Goal: Task Accomplishment & Management: Manage account settings

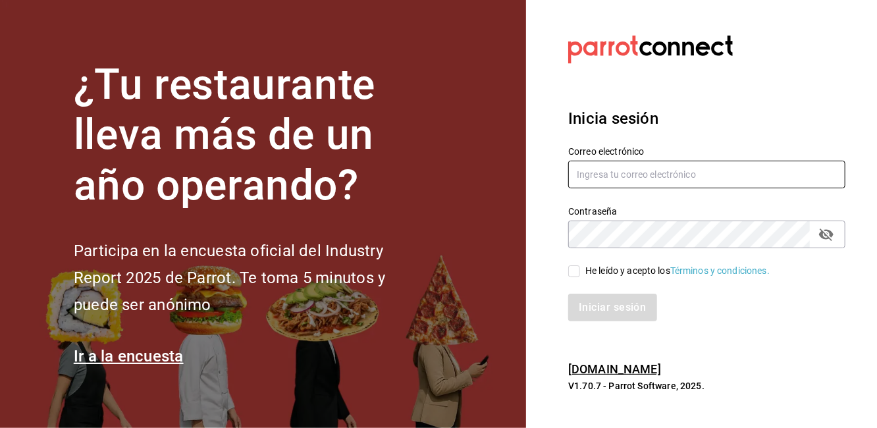
click at [644, 179] on input "text" at bounding box center [706, 175] width 277 height 28
type input "p"
type input "proyectocoffea@gmail.com"
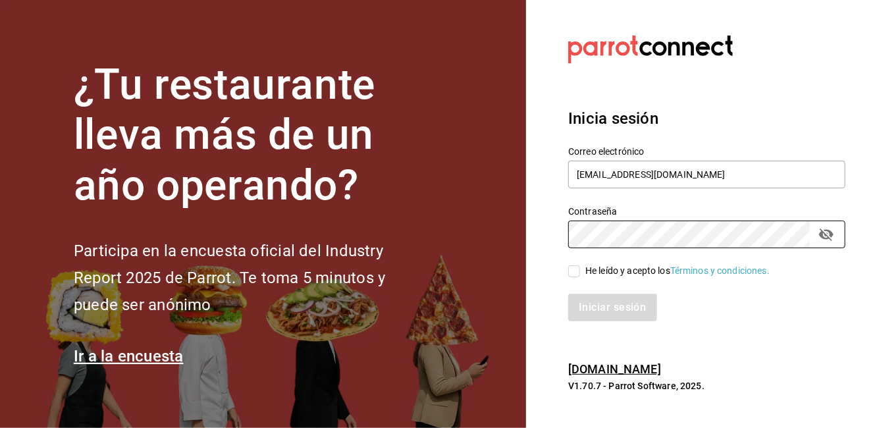
click at [576, 272] on input "He leído y acepto los Términos y condiciones." at bounding box center [574, 271] width 12 height 12
checkbox input "true"
click at [598, 296] on button "Iniciar sesión" at bounding box center [613, 308] width 90 height 28
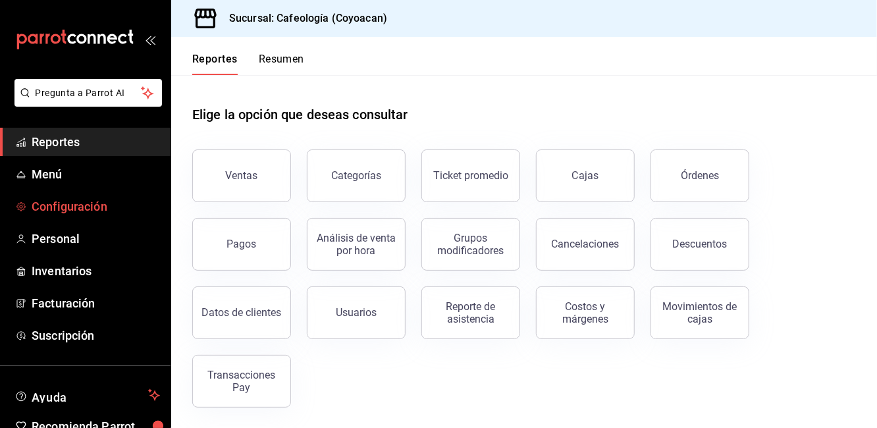
click at [61, 207] on span "Configuración" at bounding box center [96, 207] width 128 height 18
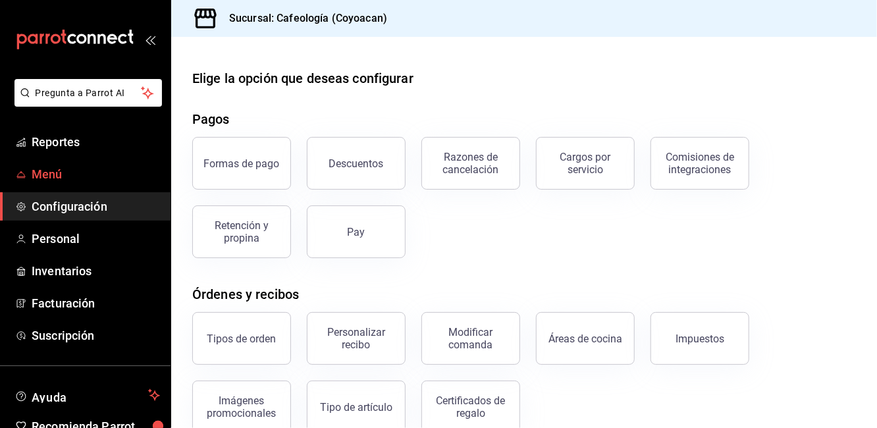
click at [57, 178] on span "Menú" at bounding box center [96, 174] width 128 height 18
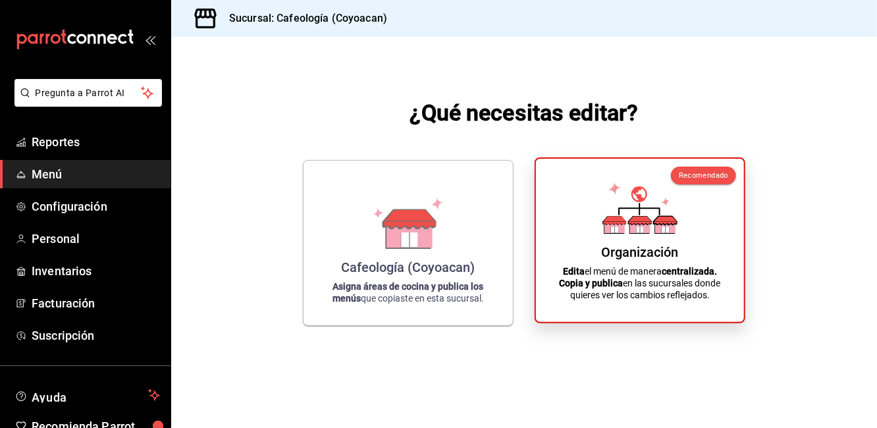
click at [609, 221] on icon at bounding box center [614, 221] width 23 height 9
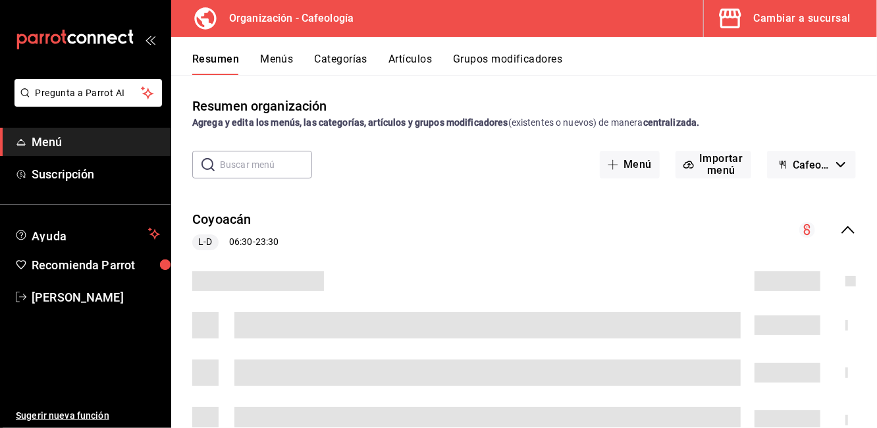
click at [273, 66] on button "Menús" at bounding box center [276, 64] width 33 height 22
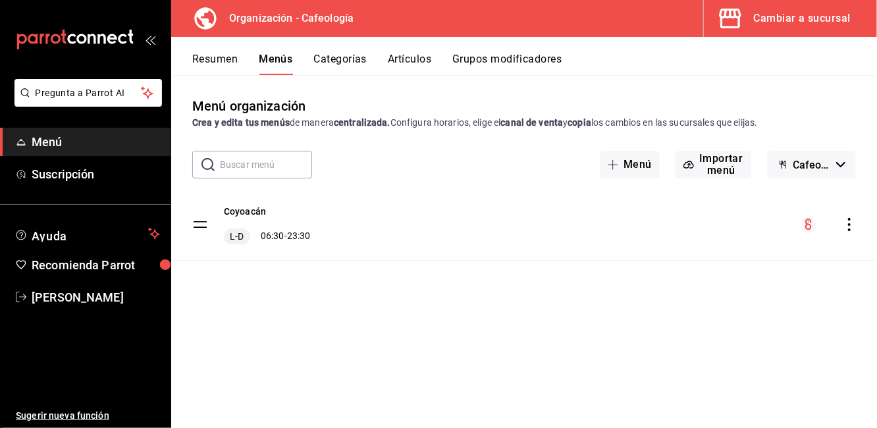
click at [397, 70] on button "Artículos" at bounding box center [409, 64] width 43 height 22
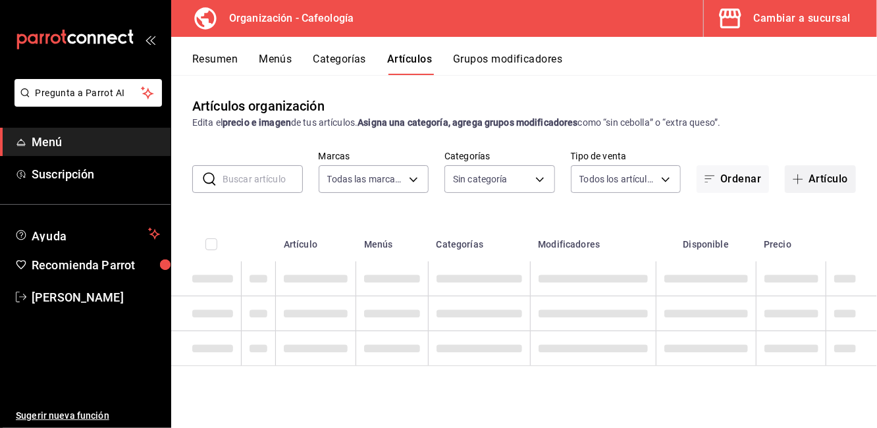
type input "7eb0a0d5-f0ec-4dce-a530-ec0b1a5e197d"
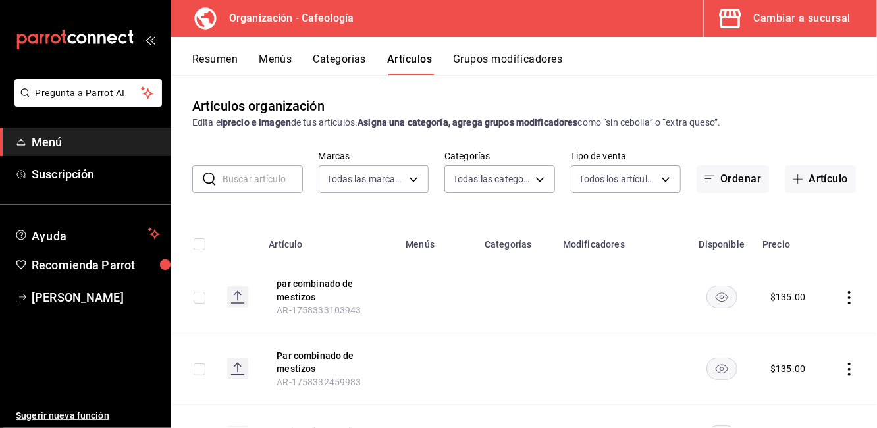
type input "7b4c5987-3582-45d7-98d9-046f8ad79fab,70050bed-c19a-4d37-85c7-e32cd157317a,31c6c…"
click at [799, 177] on button "Artículo" at bounding box center [820, 179] width 71 height 28
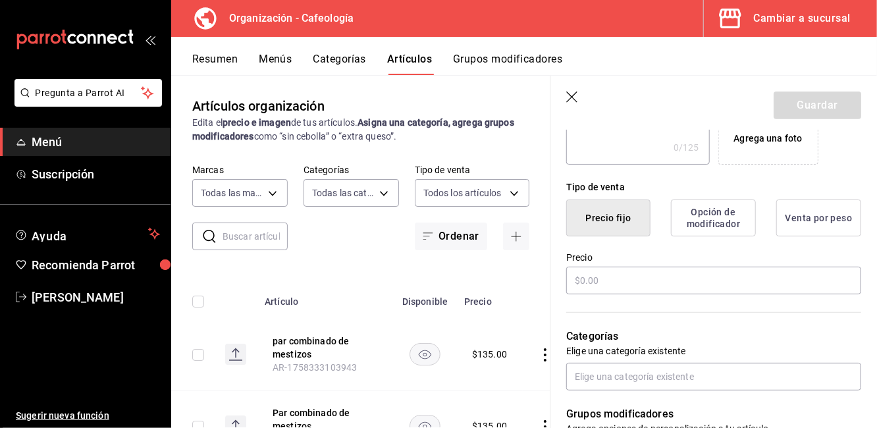
scroll to position [275, 0]
type input "costal"
click at [586, 273] on input "text" at bounding box center [713, 281] width 295 height 28
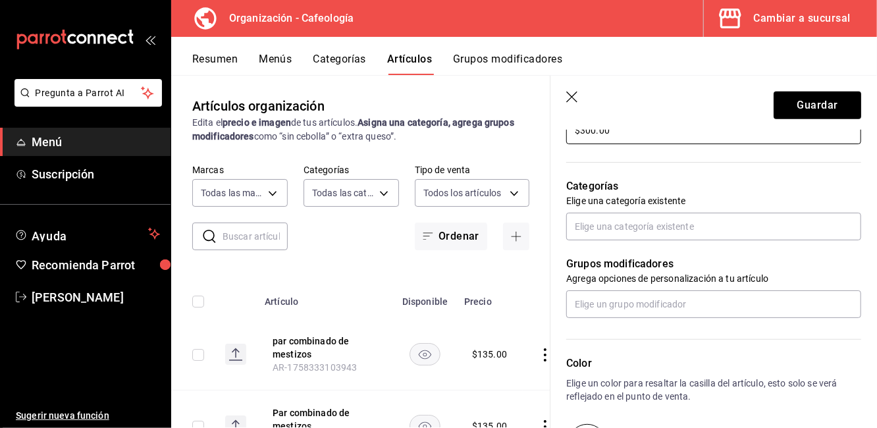
scroll to position [426, 0]
type input "$300.00"
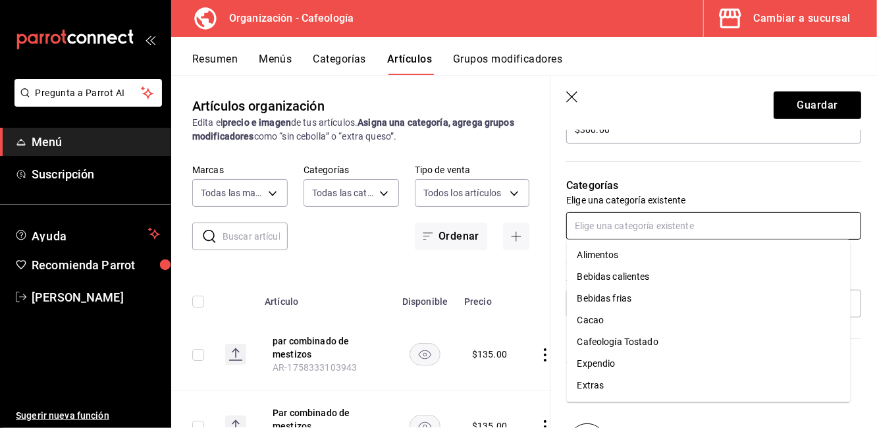
click at [612, 228] on input "text" at bounding box center [713, 226] width 295 height 28
click at [598, 371] on li "Expendio" at bounding box center [709, 365] width 284 height 22
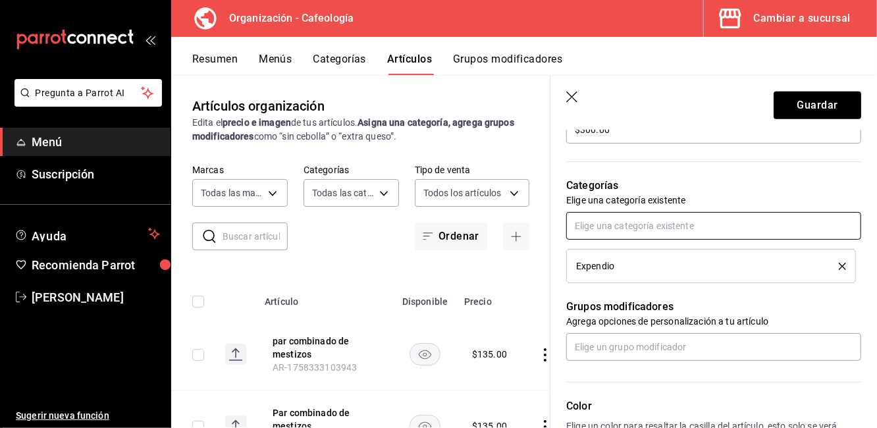
scroll to position [668, 0]
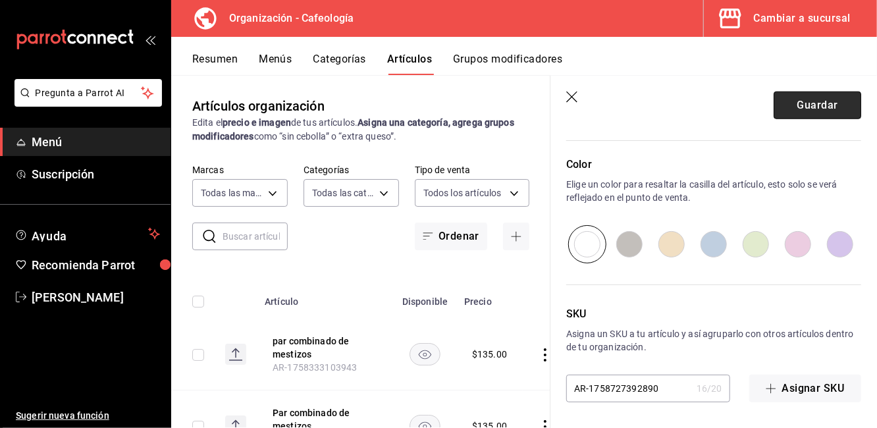
click at [808, 109] on button "Guardar" at bounding box center [818, 106] width 88 height 28
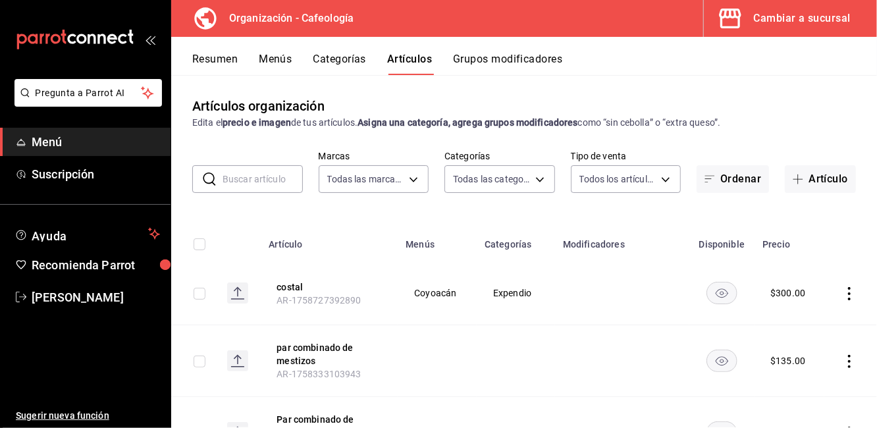
click at [275, 59] on button "Menús" at bounding box center [275, 64] width 33 height 22
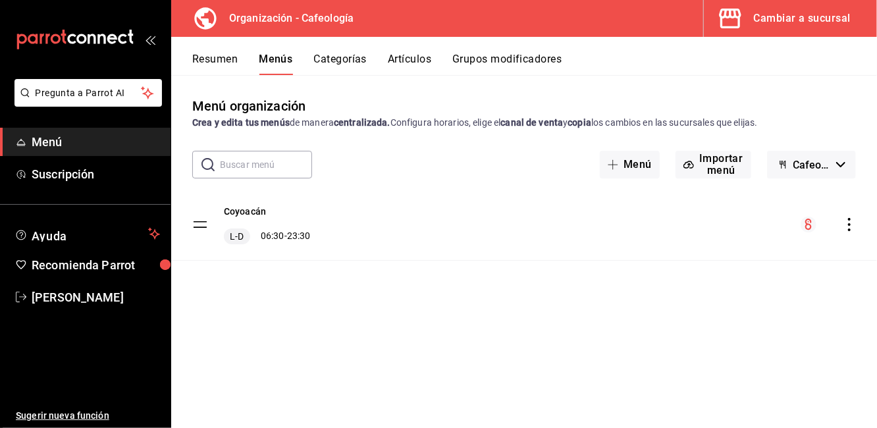
click at [846, 221] on icon "actions" at bounding box center [849, 224] width 13 height 13
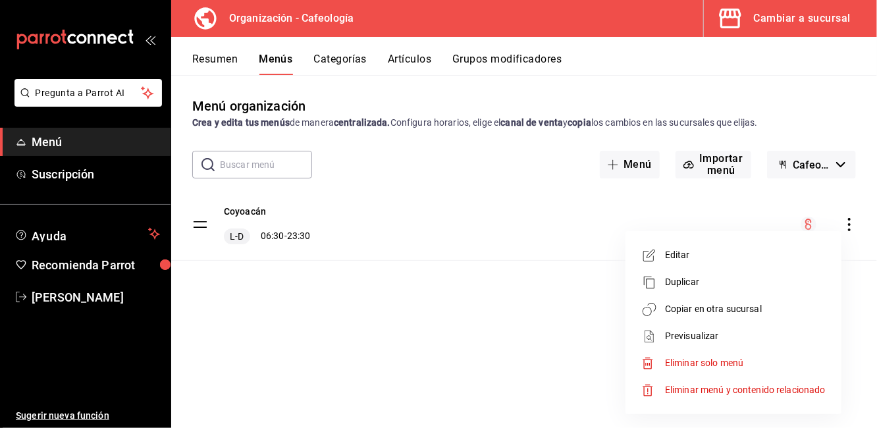
click at [682, 306] on span "Copiar en otra sucursal" at bounding box center [745, 309] width 161 height 14
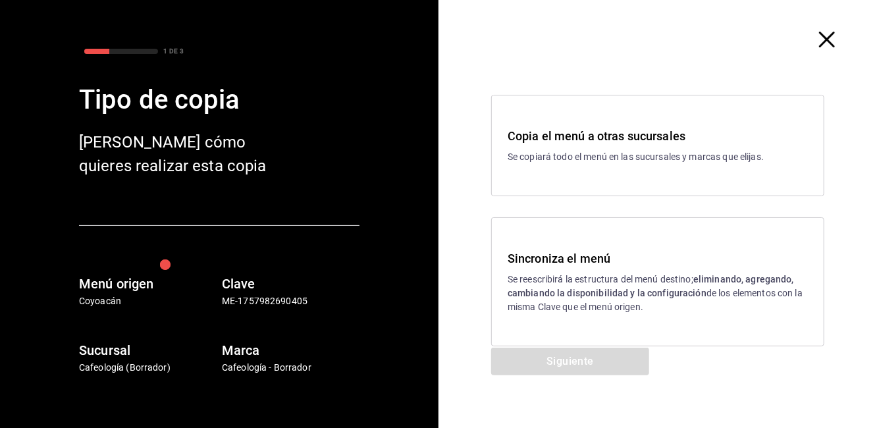
click at [657, 270] on div "Sincroniza el menú Se reescribirá la estructura del menú destino; eliminando, a…" at bounding box center [658, 282] width 300 height 65
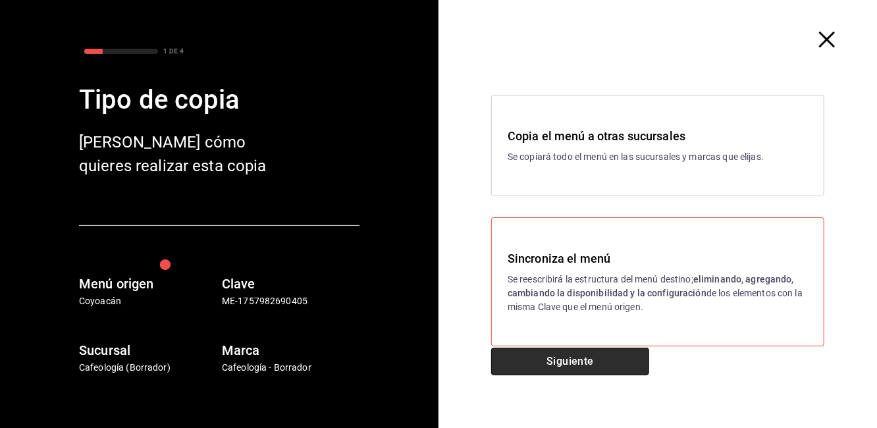
click at [534, 373] on button "Siguiente" at bounding box center [570, 362] width 158 height 28
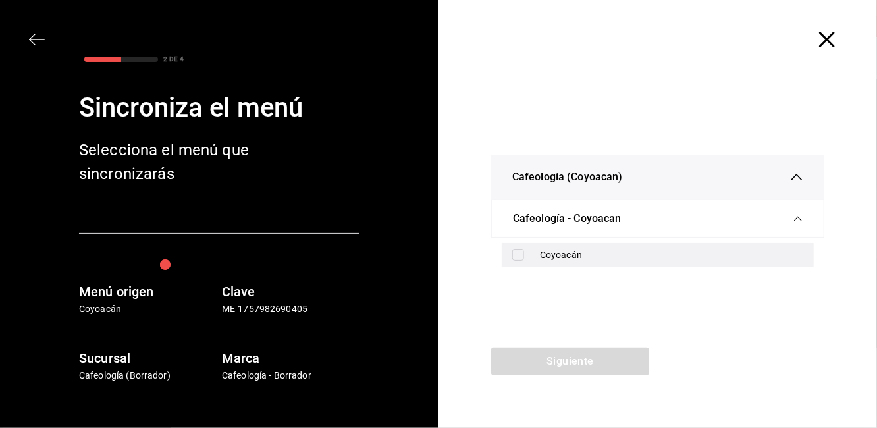
click at [663, 252] on div "Coyoacán" at bounding box center [671, 255] width 263 height 14
checkbox input "true"
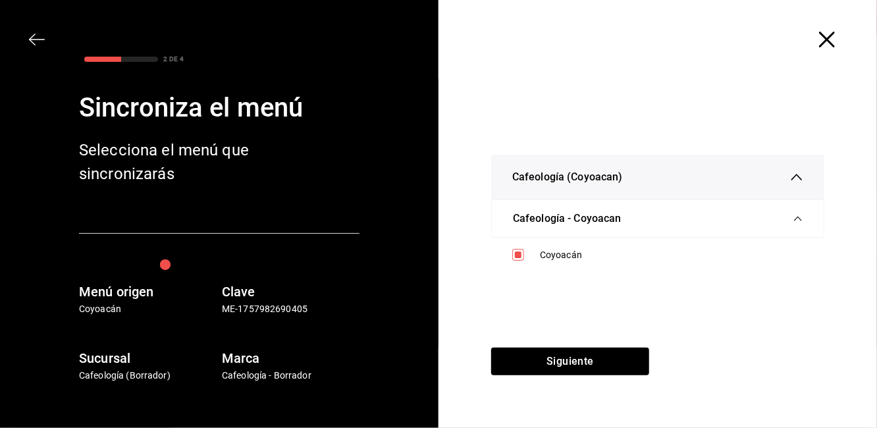
click at [610, 347] on div "Cafeología (Coyoacan) Cafeología - Coyoacan Coyoacán" at bounding box center [658, 213] width 439 height 269
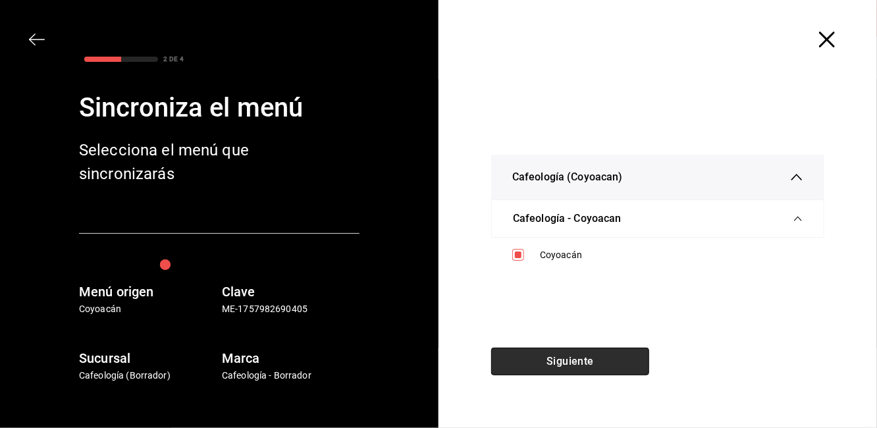
click at [542, 365] on button "Siguiente" at bounding box center [570, 362] width 158 height 28
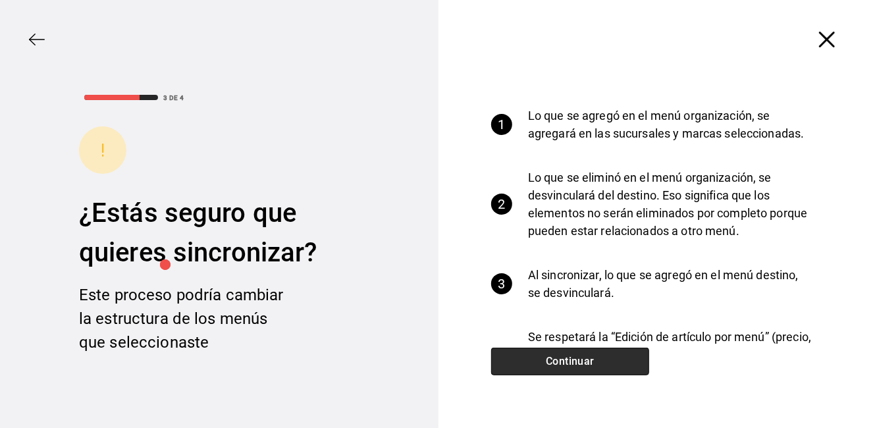
click at [580, 359] on button "Continuar" at bounding box center [570, 362] width 158 height 28
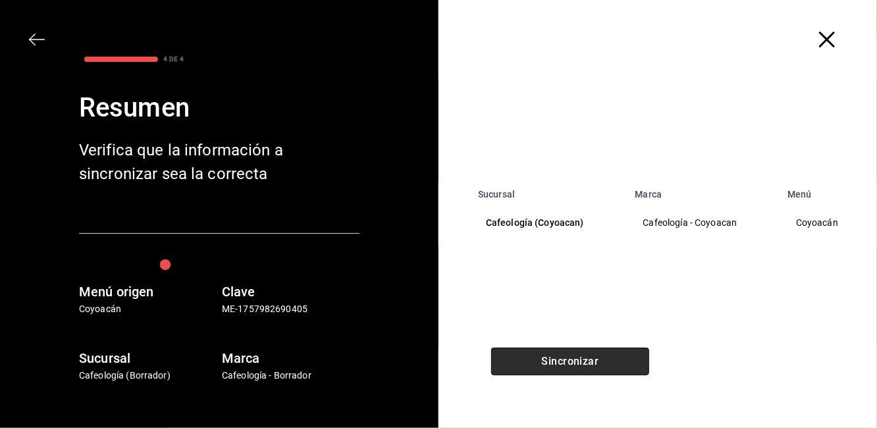
click at [580, 359] on button "Sincronizar" at bounding box center [570, 362] width 158 height 28
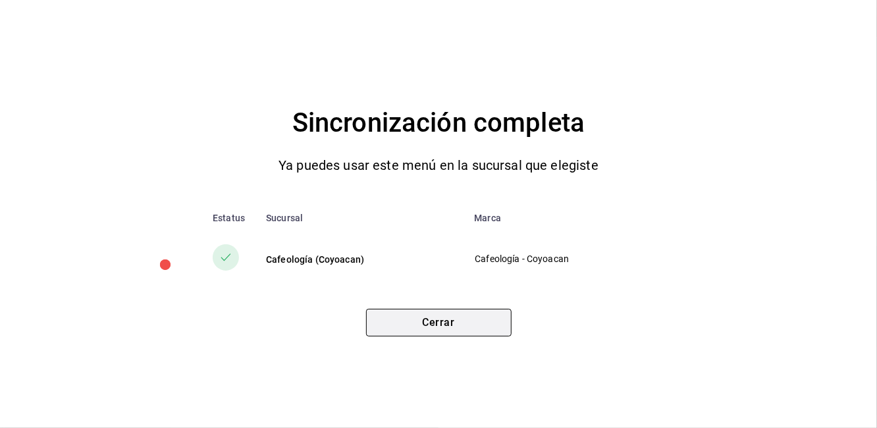
click at [464, 316] on button "Cerrar" at bounding box center [439, 323] width 146 height 28
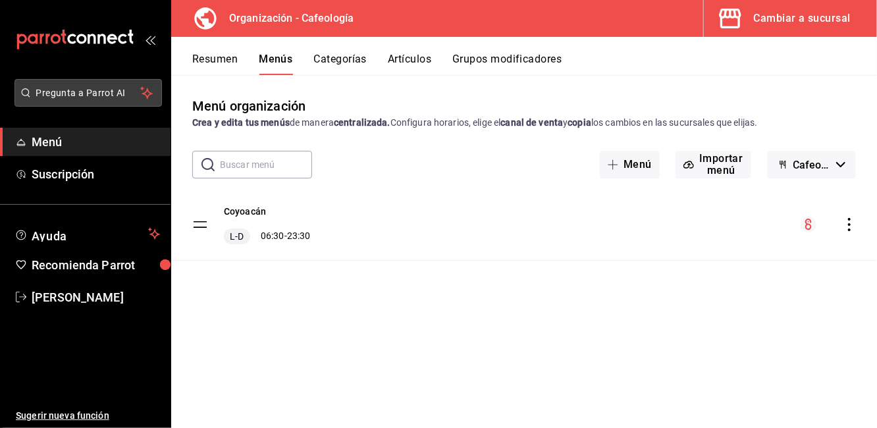
click at [104, 88] on span "Pregunta a Parrot AI" at bounding box center [88, 93] width 105 height 14
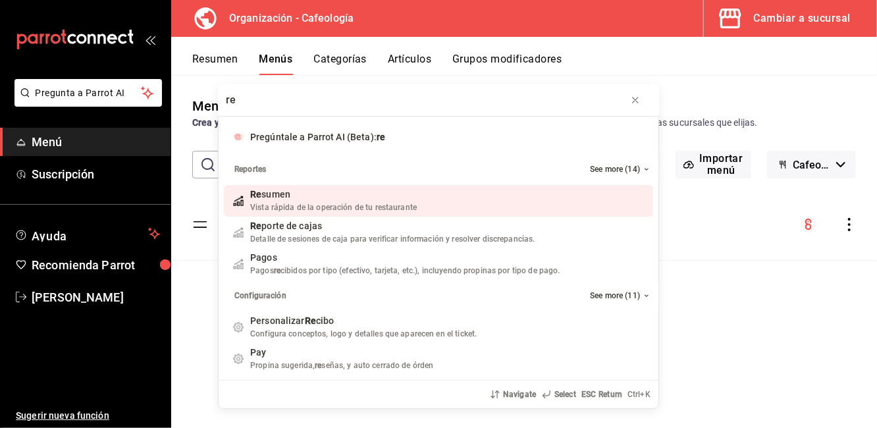
type input "re"
click at [62, 235] on div "re Pregúntale a Parrot AI (Beta): re Reportes See more (14) Re sumen Vista rápi…" at bounding box center [438, 214] width 877 height 428
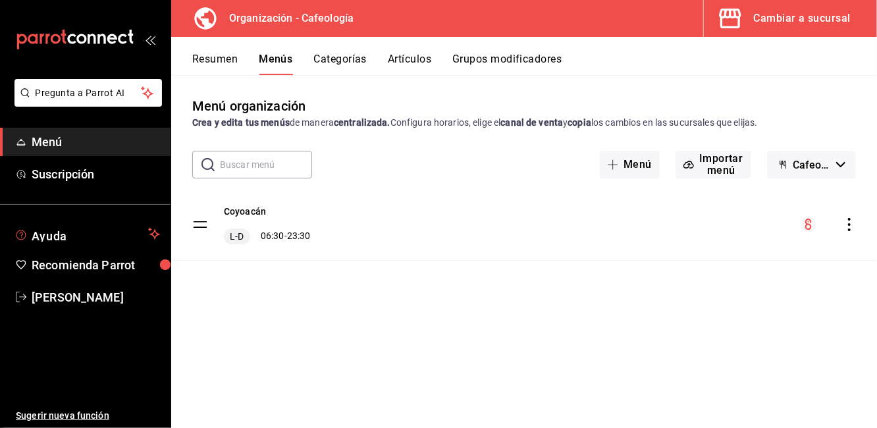
click at [62, 235] on span "Ayuda" at bounding box center [87, 234] width 111 height 16
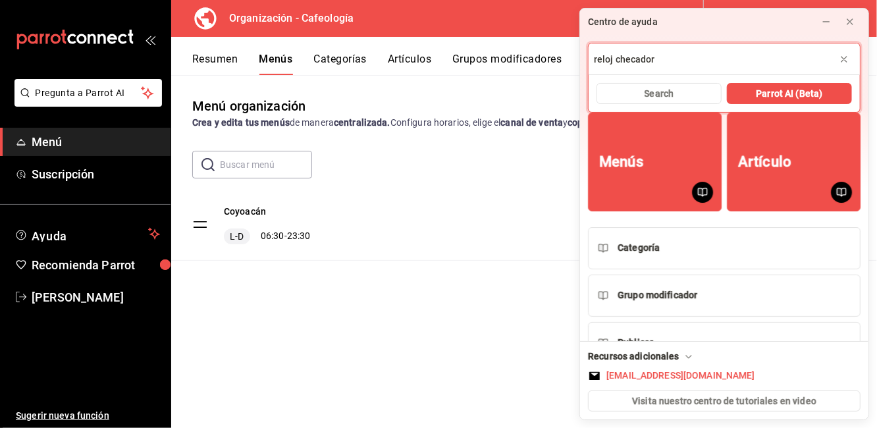
type input "reloj checador"
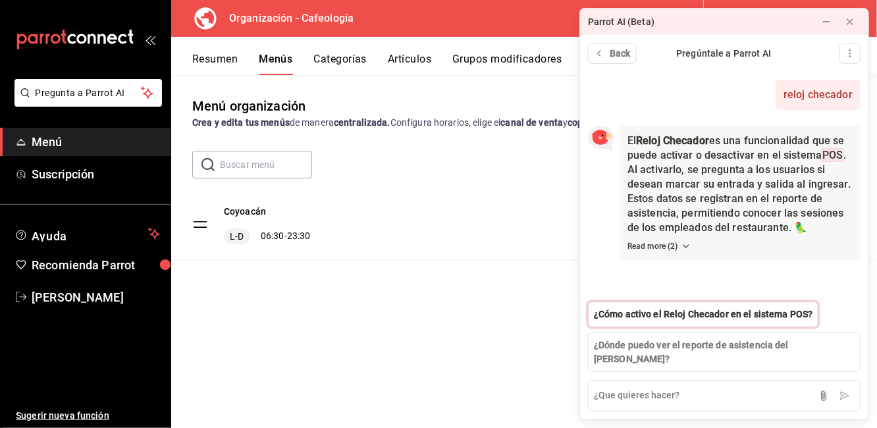
click at [703, 314] on span "¿Cómo activo el Reloj Checador en el sistema POS?" at bounding box center [703, 315] width 219 height 14
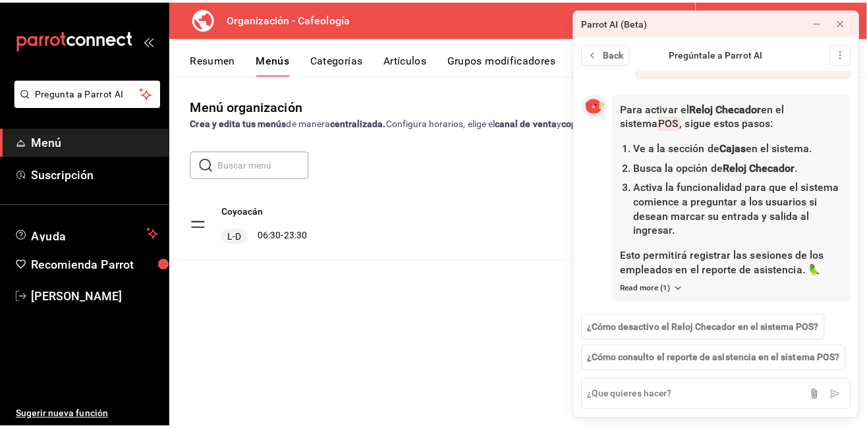
scroll to position [271, 0]
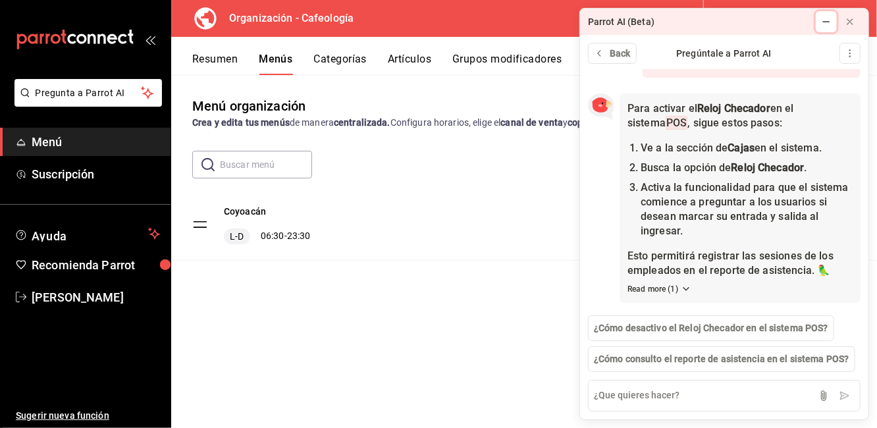
click at [823, 20] on icon at bounding box center [826, 21] width 11 height 11
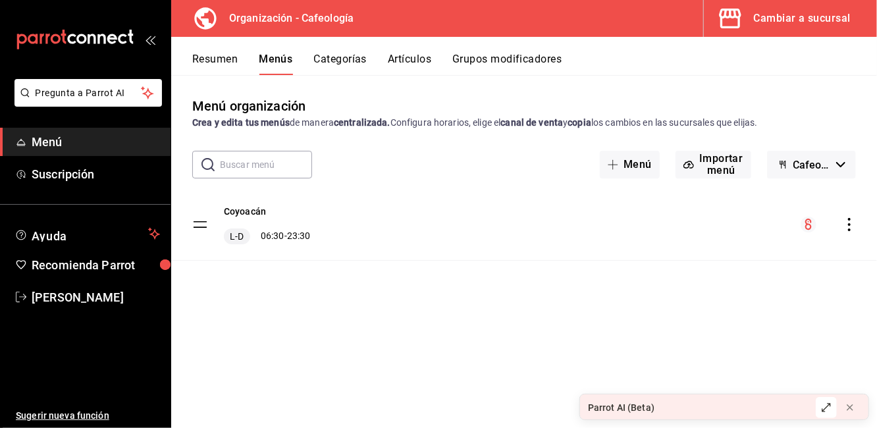
click at [805, 16] on div "Cambiar a sucursal" at bounding box center [802, 18] width 97 height 18
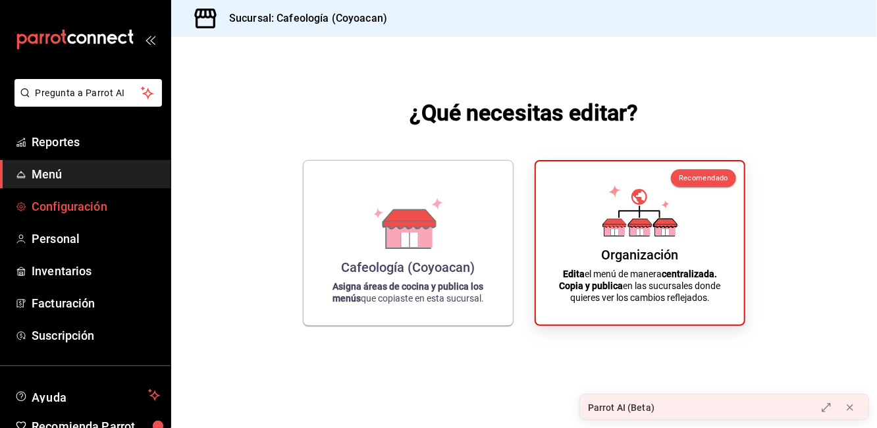
click at [21, 198] on link "Configuración" at bounding box center [85, 206] width 171 height 28
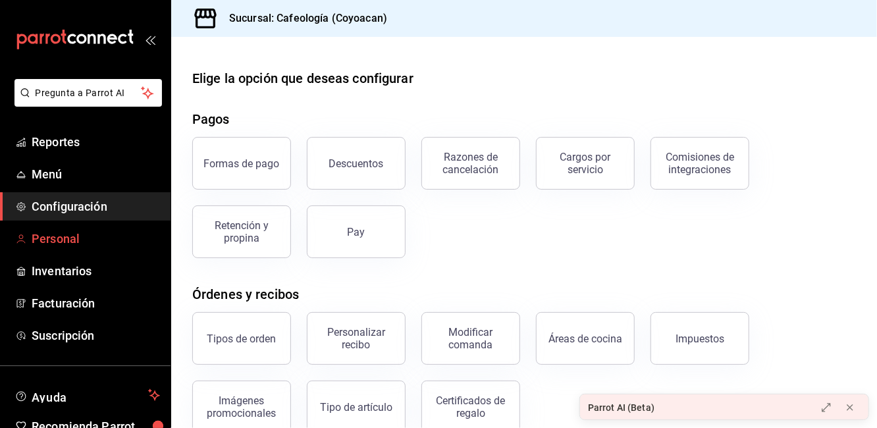
click at [53, 244] on span "Personal" at bounding box center [96, 239] width 128 height 18
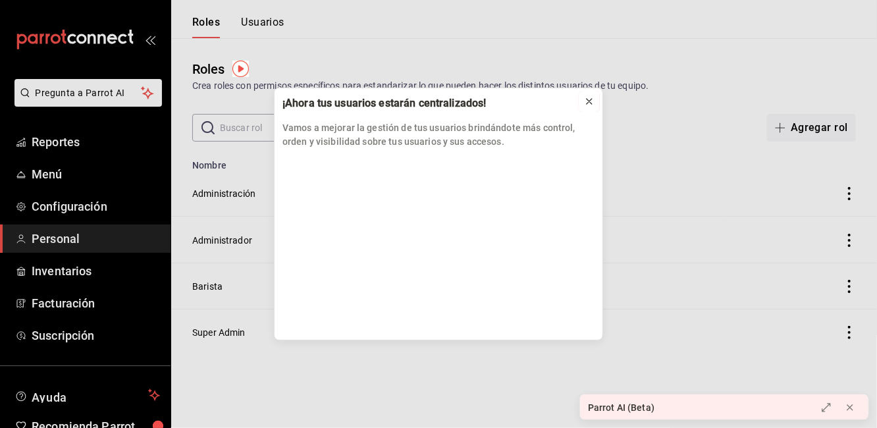
click at [590, 101] on icon at bounding box center [589, 101] width 5 height 5
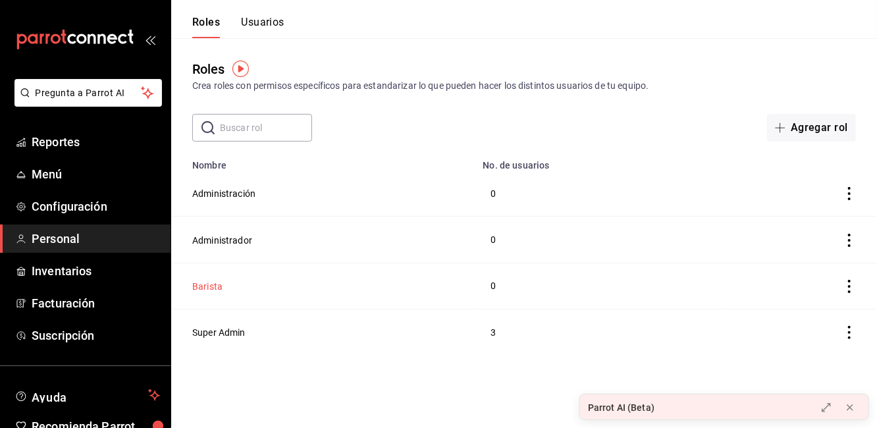
click at [207, 281] on button "Barista" at bounding box center [207, 286] width 30 height 13
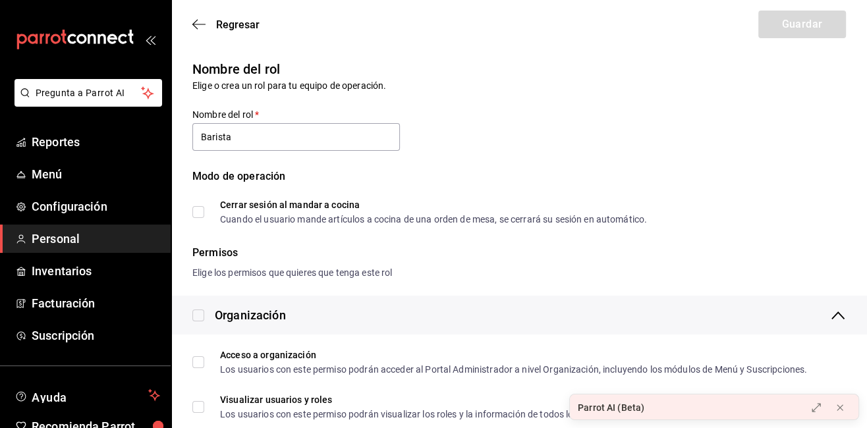
click at [54, 234] on span "Personal" at bounding box center [96, 239] width 128 height 18
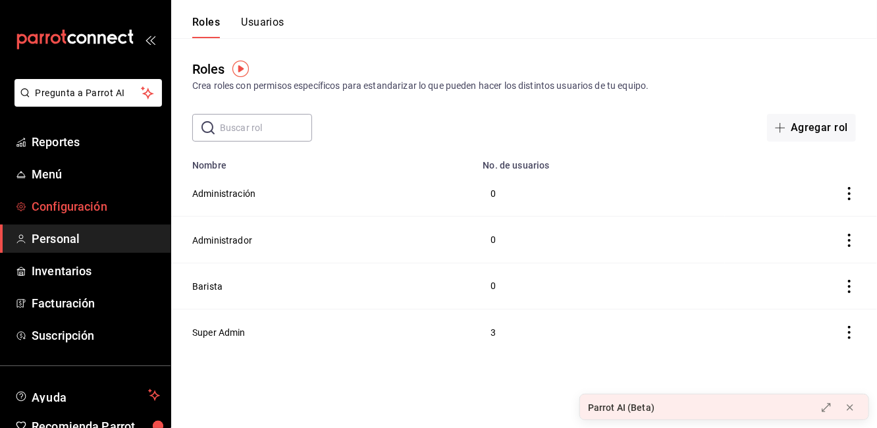
click at [45, 203] on span "Configuración" at bounding box center [96, 207] width 128 height 18
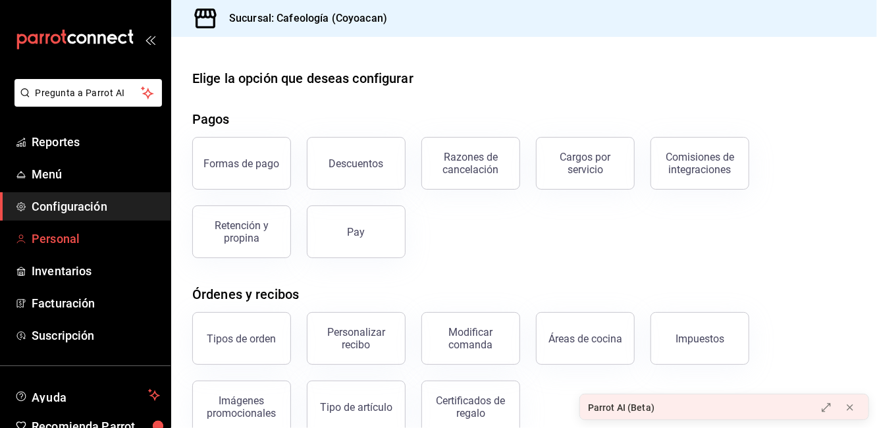
click at [45, 230] on span "Personal" at bounding box center [96, 239] width 128 height 18
